Goal: Task Accomplishment & Management: Manage account settings

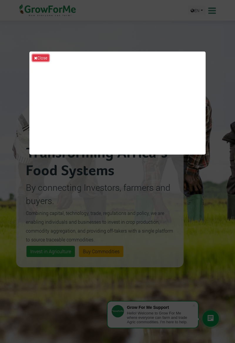
click at [38, 59] on button "Close" at bounding box center [40, 57] width 17 height 7
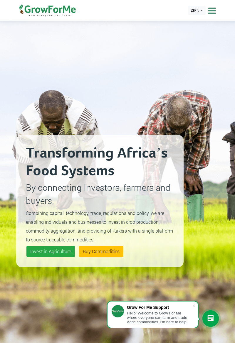
click at [215, 10] on icon at bounding box center [211, 10] width 9 height 9
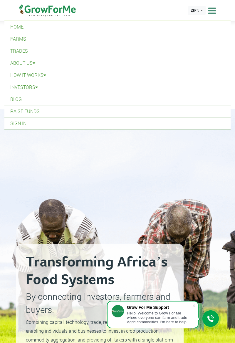
click at [163, 125] on link "Sign In" at bounding box center [117, 123] width 227 height 12
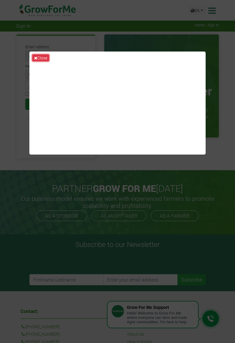
click at [35, 60] on icon at bounding box center [35, 58] width 3 height 4
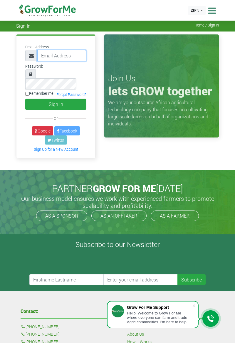
click at [45, 54] on input "email" at bounding box center [61, 55] width 49 height 11
type input "233542920718@growforme.com"
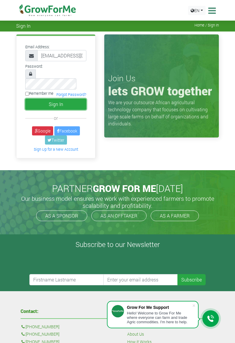
click at [71, 99] on button "Sign In" at bounding box center [55, 104] width 61 height 11
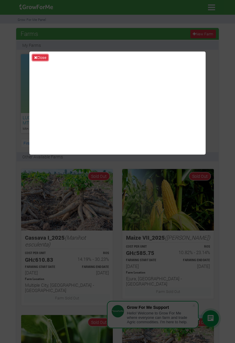
click at [38, 59] on button "Close" at bounding box center [40, 57] width 16 height 6
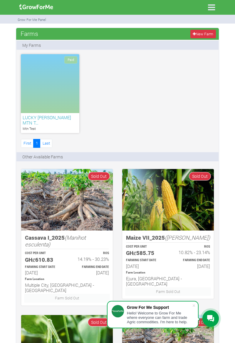
click at [215, 9] on icon at bounding box center [212, 7] width 12 height 12
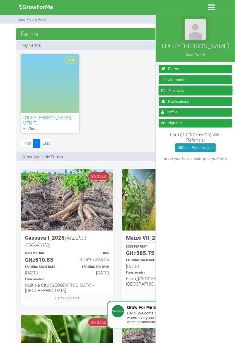
click at [210, 88] on link "Finances" at bounding box center [196, 90] width 74 height 9
click at [212, 9] on icon at bounding box center [212, 7] width 12 height 12
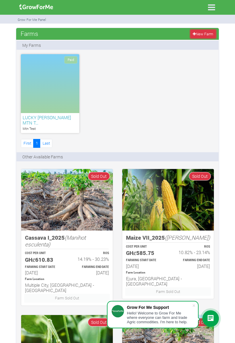
click at [199, 34] on link "New Farm" at bounding box center [204, 34] width 26 height 9
click at [211, 318] on icon at bounding box center [210, 318] width 7 height 7
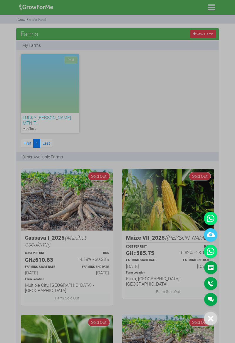
click at [212, 250] on icon at bounding box center [211, 251] width 14 height 14
click at [213, 219] on icon at bounding box center [211, 219] width 14 height 14
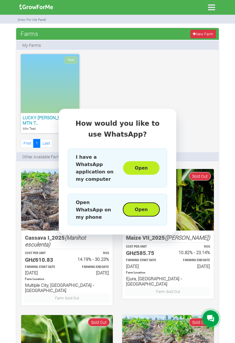
click at [145, 206] on button "Open" at bounding box center [141, 210] width 36 height 14
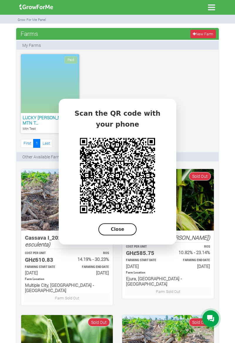
click at [122, 230] on button "Close" at bounding box center [118, 229] width 38 height 12
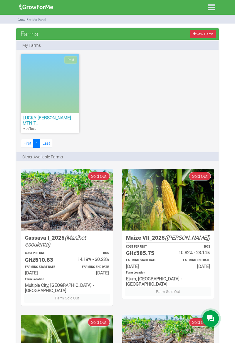
click at [211, 327] on div at bounding box center [211, 318] width 21 height 21
click at [210, 317] on icon at bounding box center [210, 318] width 7 height 7
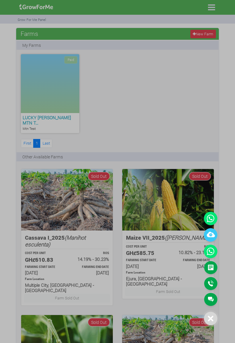
click at [213, 221] on icon at bounding box center [211, 219] width 14 height 14
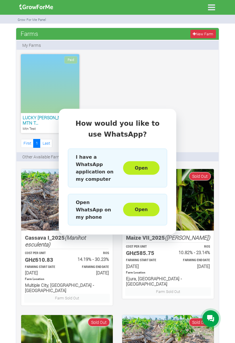
click at [216, 319] on div at bounding box center [211, 318] width 16 height 16
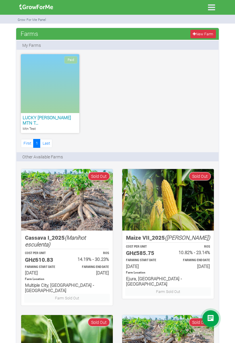
click at [216, 319] on div at bounding box center [211, 318] width 16 height 16
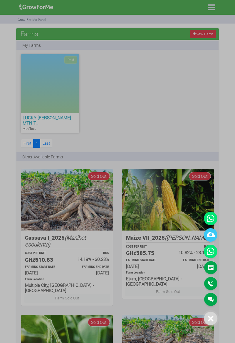
click at [216, 249] on icon at bounding box center [211, 251] width 14 height 14
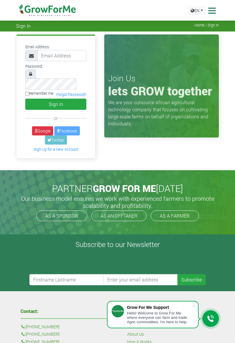
click at [172, 160] on div "Email Address: Password: or" at bounding box center [117, 100] width 235 height 139
click at [211, 13] on icon at bounding box center [211, 10] width 9 height 9
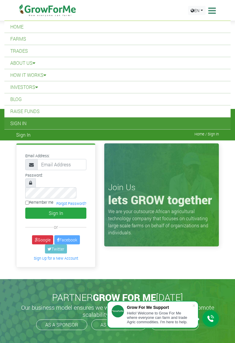
click at [228, 169] on div "Email Address: Password: or" at bounding box center [117, 209] width 235 height 139
